Goal: Book appointment/travel/reservation

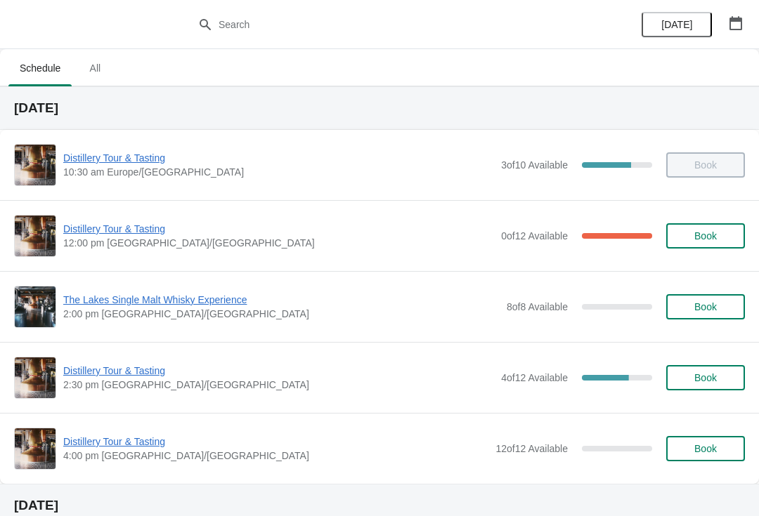
click at [745, 21] on button "button" at bounding box center [735, 23] width 25 height 25
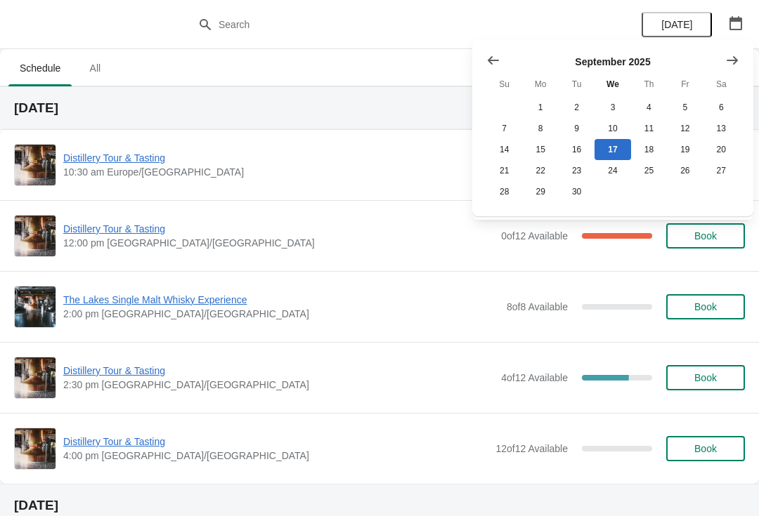
click at [737, 53] on icon "Show next month, October 2025" at bounding box center [732, 60] width 14 height 14
click at [653, 193] on button "30" at bounding box center [649, 191] width 36 height 21
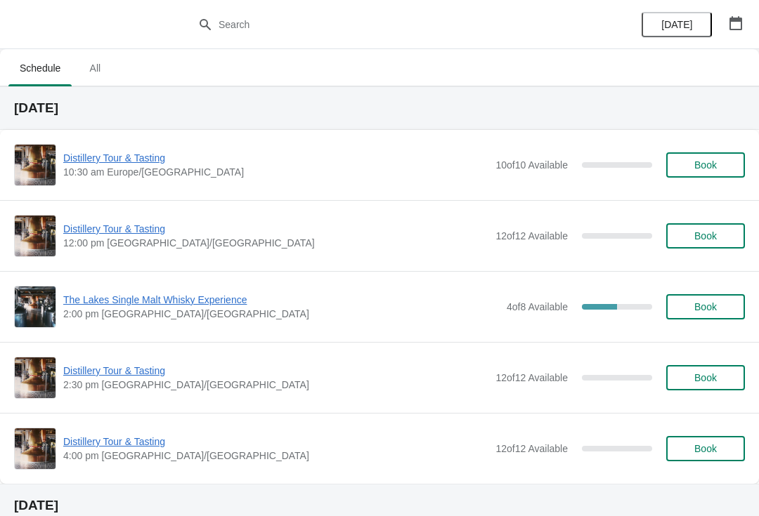
click at [729, 233] on span "Book" at bounding box center [705, 235] width 53 height 11
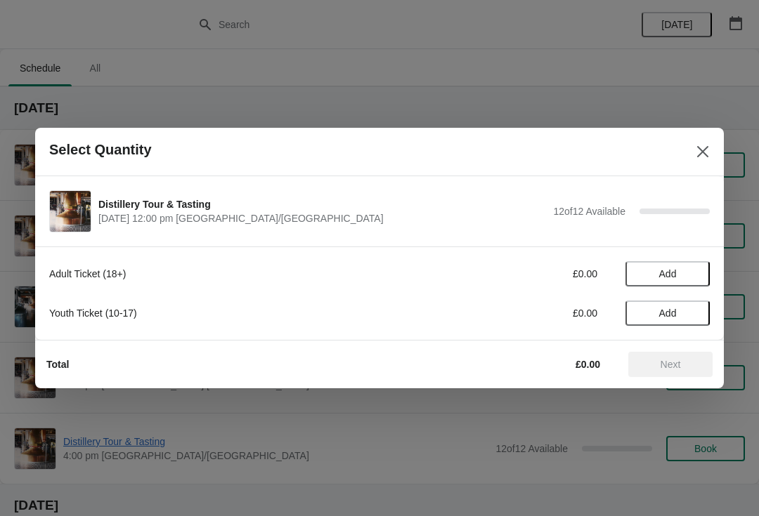
click at [678, 274] on span "Add" at bounding box center [667, 273] width 59 height 11
click at [695, 278] on icon at bounding box center [691, 274] width 15 height 15
click at [676, 363] on span "Next" at bounding box center [670, 364] width 20 height 11
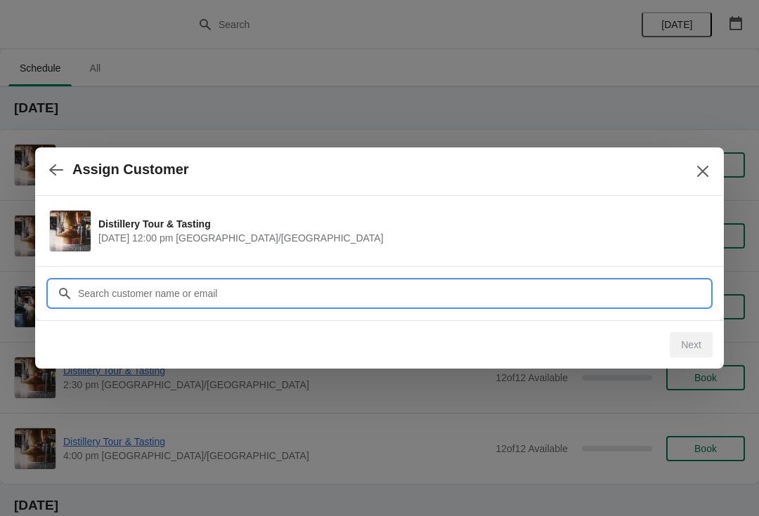
click at [440, 282] on input "Customer" at bounding box center [393, 293] width 632 height 25
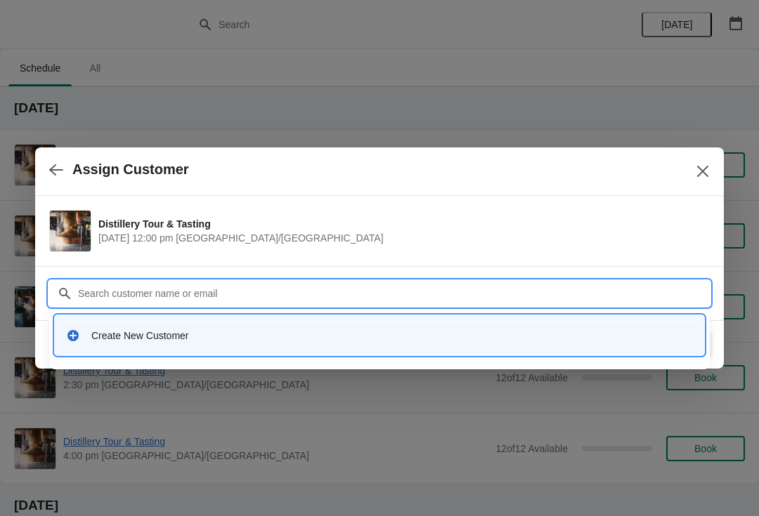
click at [139, 328] on div "Create New Customer" at bounding box center [379, 335] width 638 height 29
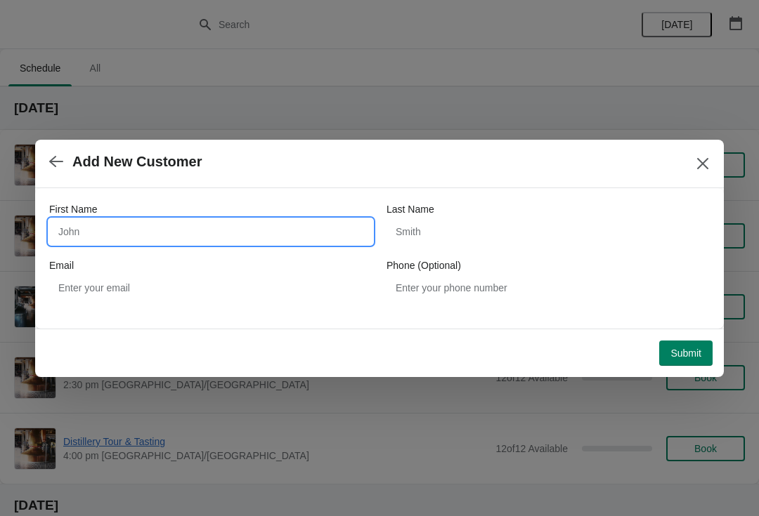
click at [197, 236] on input "First Name" at bounding box center [210, 231] width 323 height 25
type input "[PERSON_NAME]"
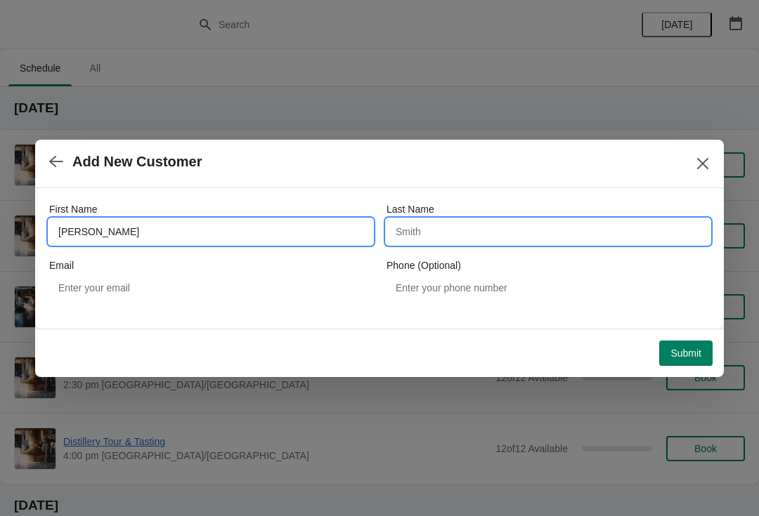
click at [464, 238] on input "Last Name" at bounding box center [547, 231] width 323 height 25
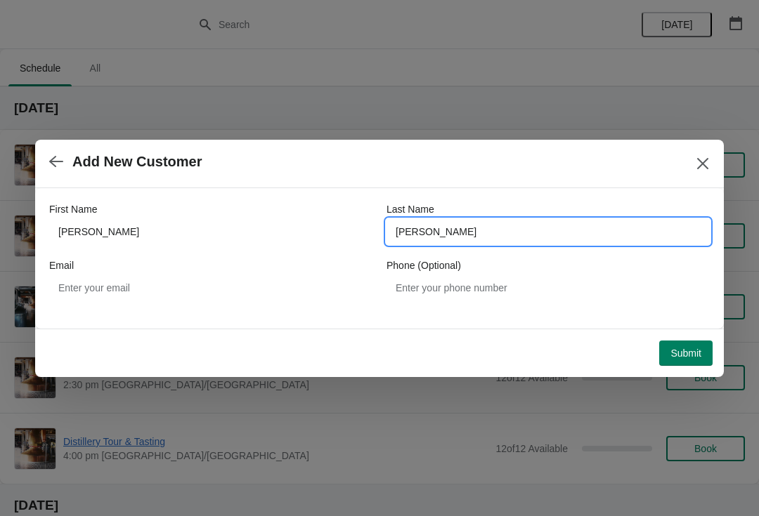
type input "[PERSON_NAME]"
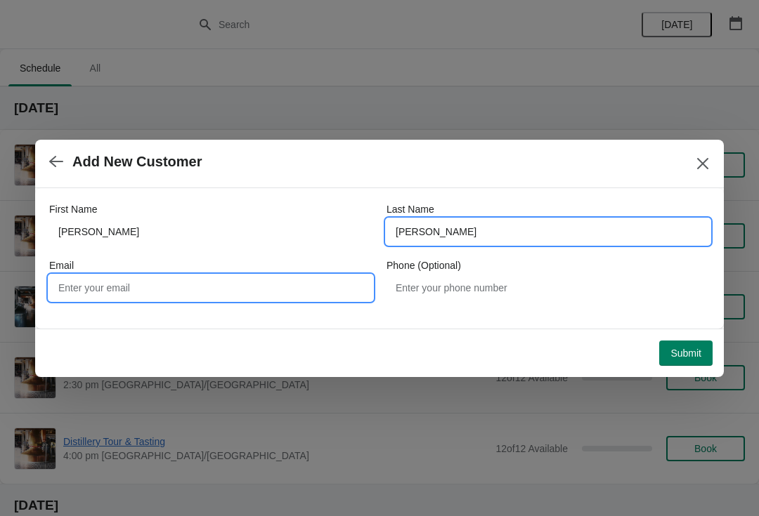
click at [168, 294] on input "Email" at bounding box center [210, 287] width 323 height 25
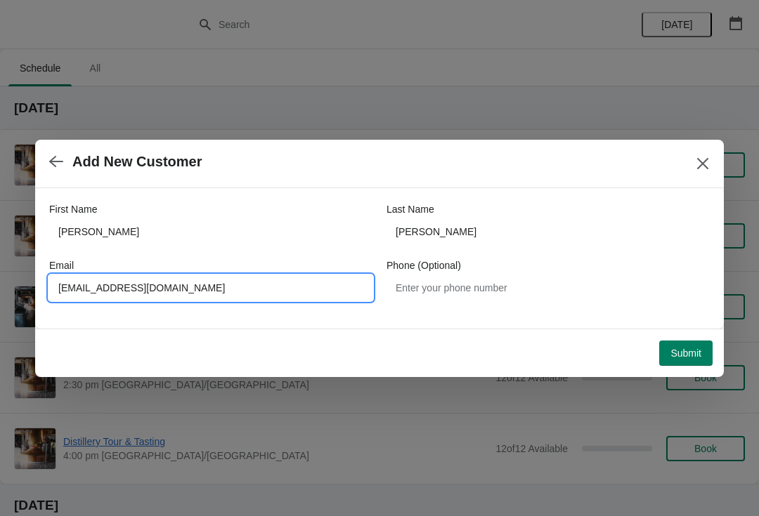
type input "[EMAIL_ADDRESS][DOMAIN_NAME]"
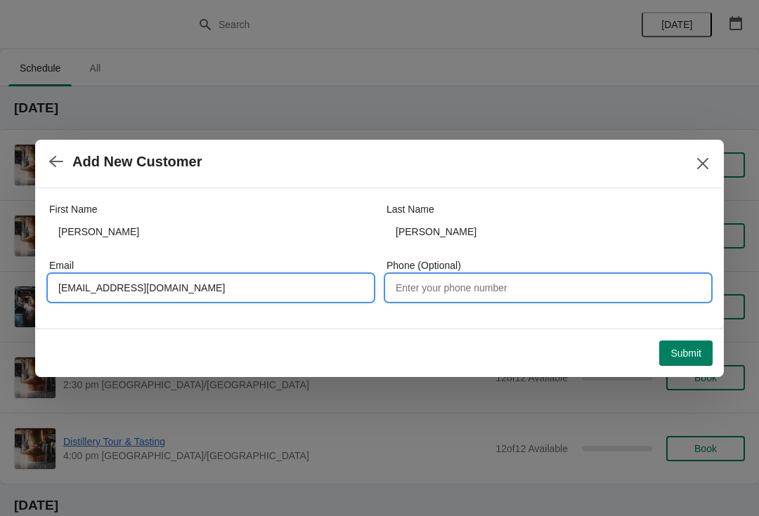
click at [499, 296] on input "Phone (Optional)" at bounding box center [547, 287] width 323 height 25
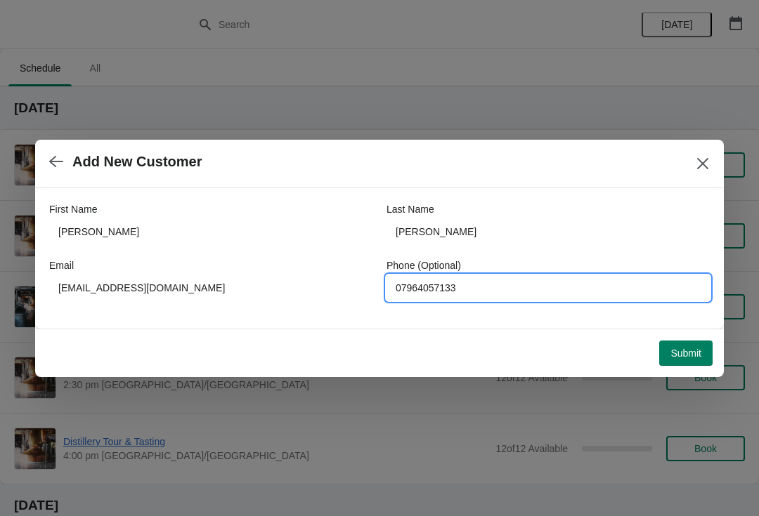
type input "07964057133"
click at [681, 364] on button "Submit" at bounding box center [685, 353] width 53 height 25
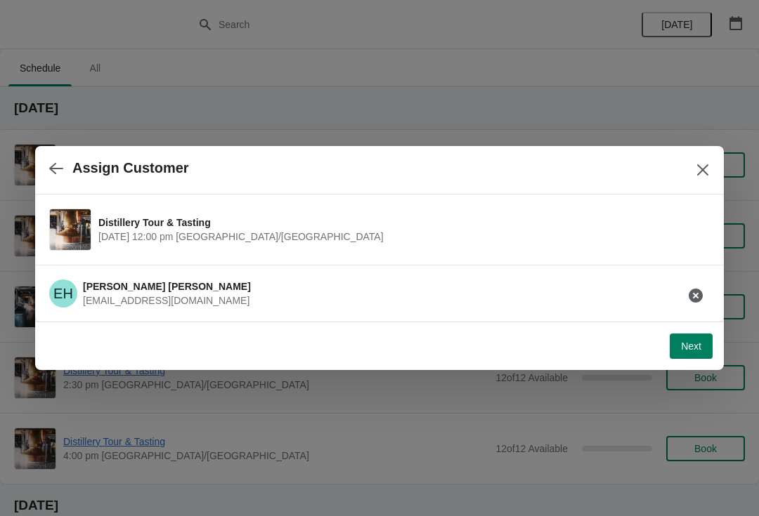
click at [700, 347] on span "Next" at bounding box center [691, 346] width 20 height 11
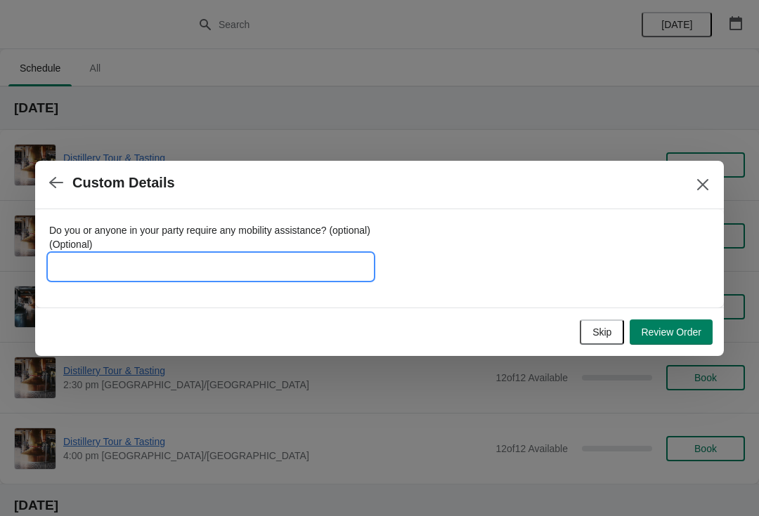
click at [200, 265] on input "Do you or anyone in your party require any mobility assistance? (optional) (Opt…" at bounding box center [210, 266] width 323 height 25
type input "FOUNDER 7912015"
click at [685, 335] on span "Review Order" at bounding box center [671, 332] width 60 height 11
